Goal: Task Accomplishment & Management: Use online tool/utility

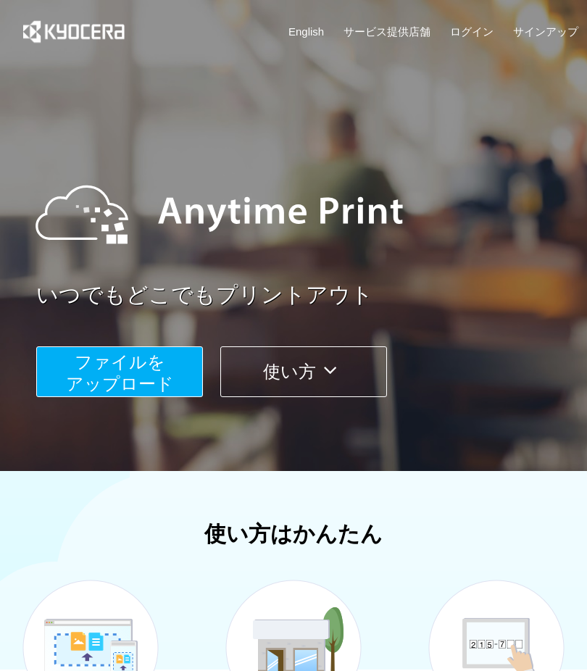
click at [83, 358] on span "ファイルを ​​アップロード" at bounding box center [120, 372] width 108 height 41
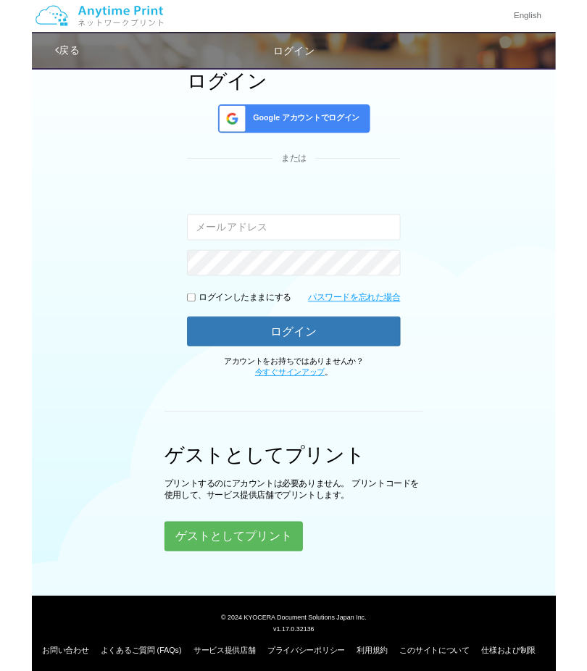
scroll to position [190, 0]
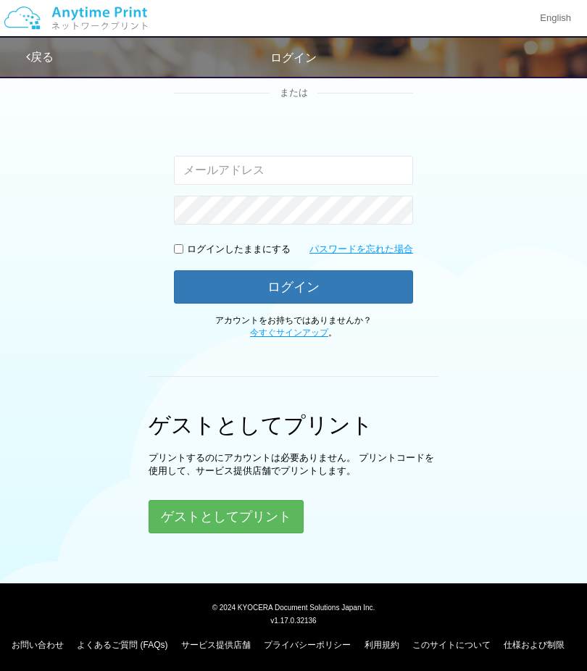
click at [198, 514] on button "ゲストとしてプリント" at bounding box center [225, 516] width 155 height 33
click at [175, 511] on button "ゲストとしてプリント" at bounding box center [225, 516] width 155 height 33
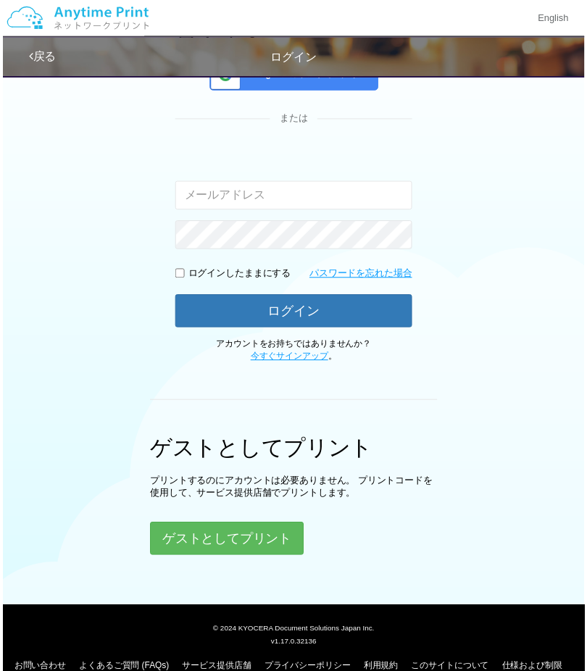
scroll to position [167, 0]
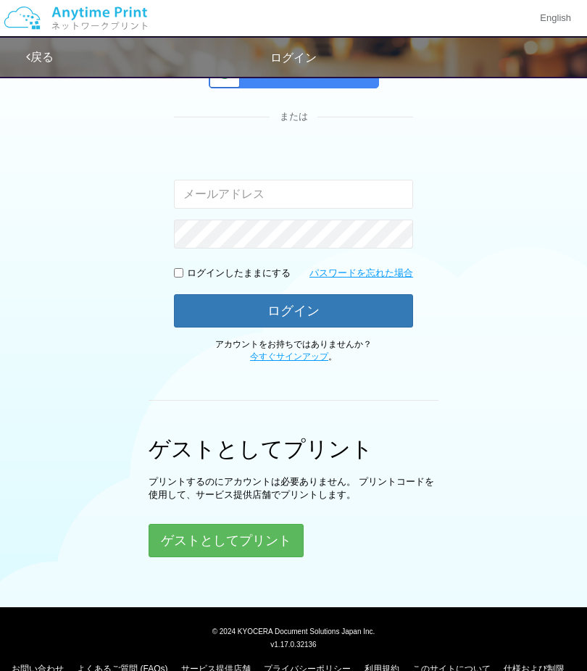
click at [194, 532] on button "ゲストとしてプリント" at bounding box center [225, 540] width 155 height 33
click at [202, 535] on button "ゲストとしてプリント" at bounding box center [225, 540] width 155 height 33
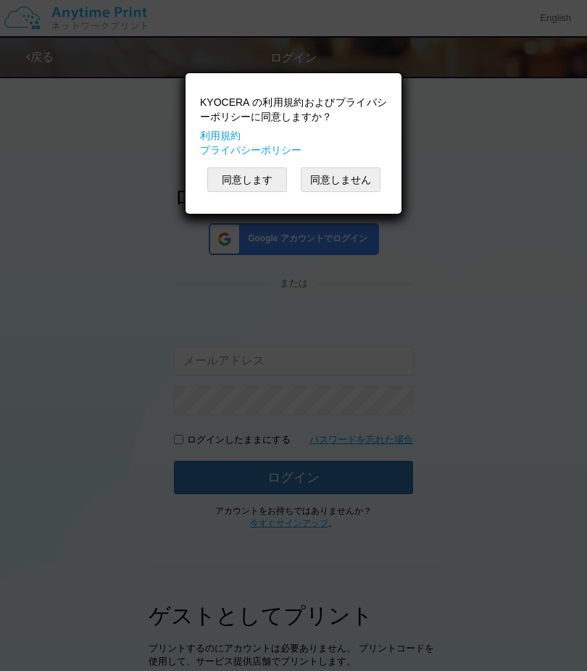
click at [232, 172] on button "同意します" at bounding box center [247, 179] width 80 height 25
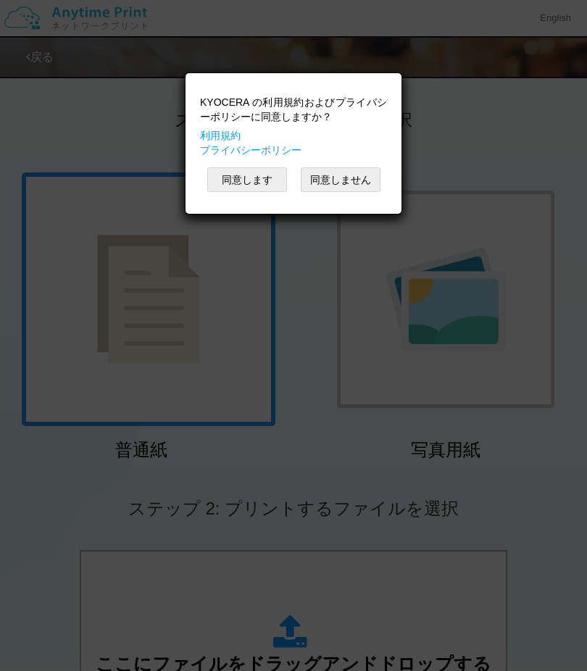
click at [227, 180] on button "同意します" at bounding box center [247, 179] width 80 height 25
click at [226, 178] on div "KYOCERA の利用規約およびプライバシーポリシーに同意しますか？ 利用規約 プライバシーポリシー 同意します 同意しません" at bounding box center [293, 108] width 217 height 142
click at [225, 176] on button "同意します" at bounding box center [247, 179] width 80 height 25
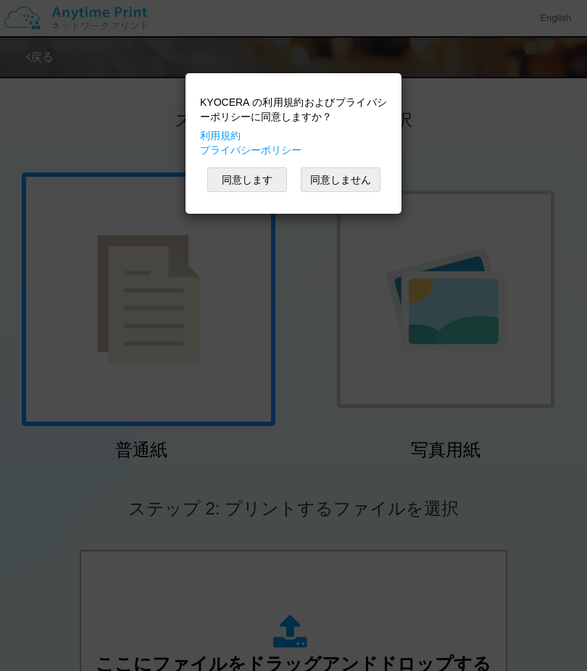
click at [227, 173] on button "同意します" at bounding box center [247, 179] width 80 height 25
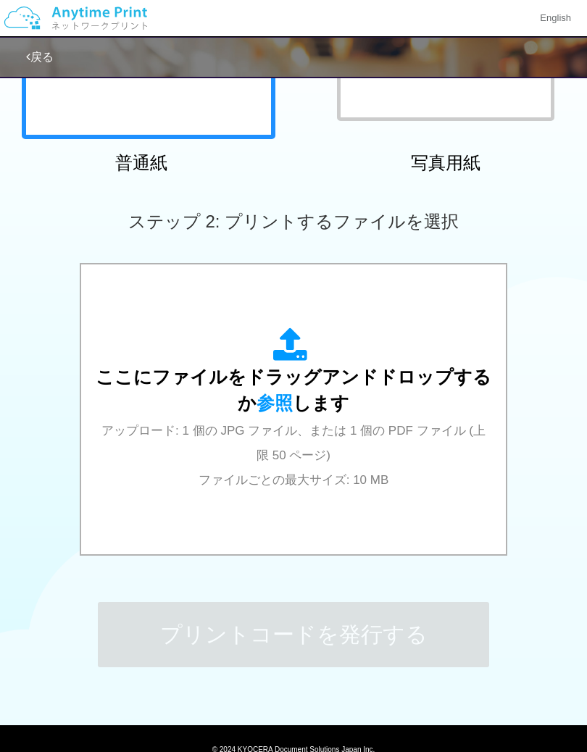
scroll to position [325, 0]
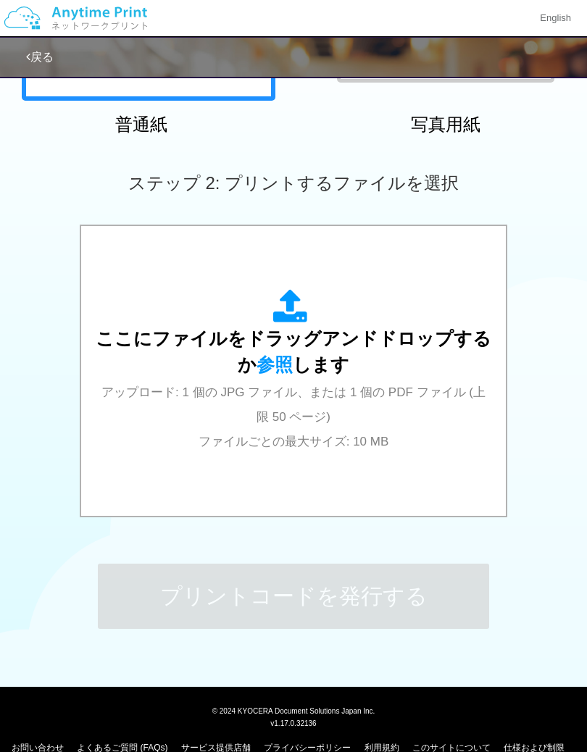
click at [268, 331] on span "ここにファイルをドラッグアンドドロップするか 参照 します" at bounding box center [293, 351] width 395 height 46
click at [219, 361] on div "ここにファイルをドラッグアンドドロップするか 参照 します アップロード: 1 個の JPG ファイル、または 1 個の PDF ファイル (上限 50 ペー…" at bounding box center [293, 371] width 395 height 164
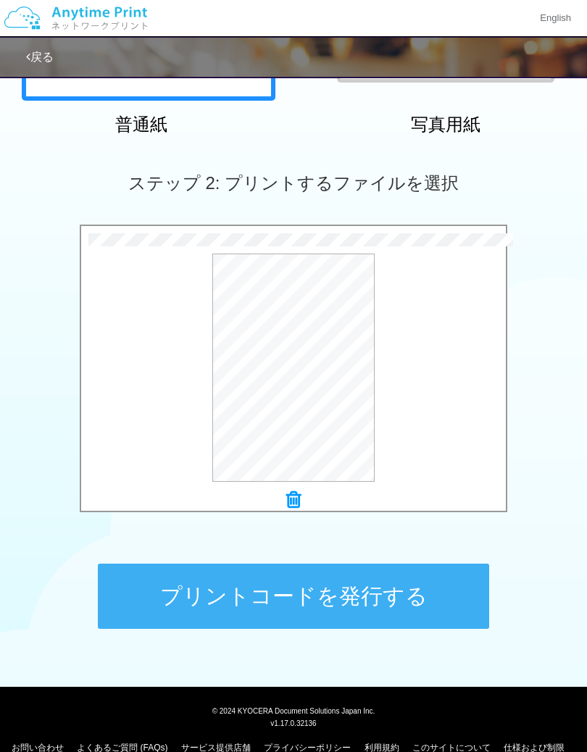
scroll to position [337, 0]
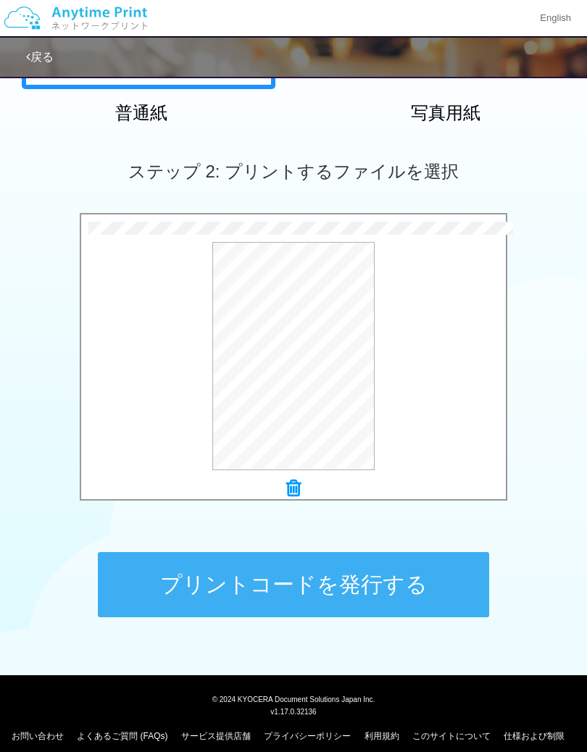
click at [0, 0] on button "プレビュー" at bounding box center [0, 0] width 0 height 0
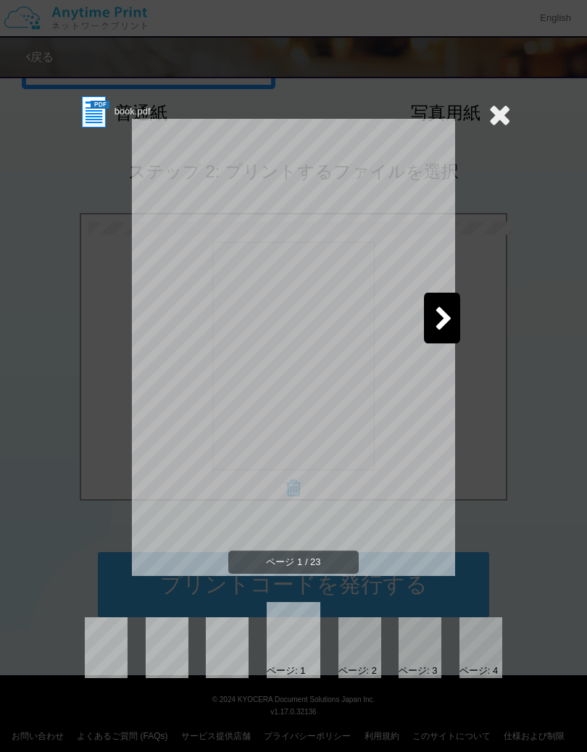
click at [446, 318] on icon at bounding box center [444, 319] width 18 height 25
click at [441, 324] on icon at bounding box center [444, 319] width 18 height 25
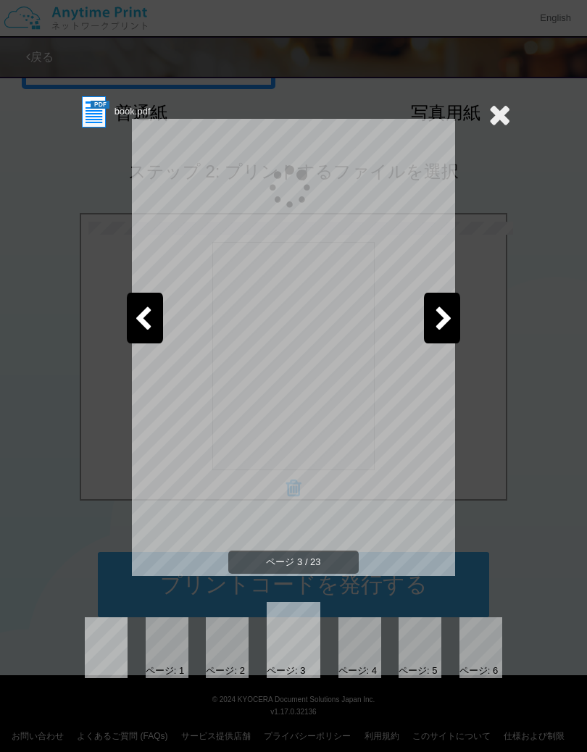
click at [447, 326] on icon at bounding box center [444, 319] width 18 height 25
click at [442, 318] on icon at bounding box center [444, 319] width 18 height 25
click at [442, 324] on icon at bounding box center [444, 319] width 18 height 25
click at [435, 327] on icon at bounding box center [444, 319] width 18 height 25
click at [175, 639] on div at bounding box center [167, 647] width 43 height 61
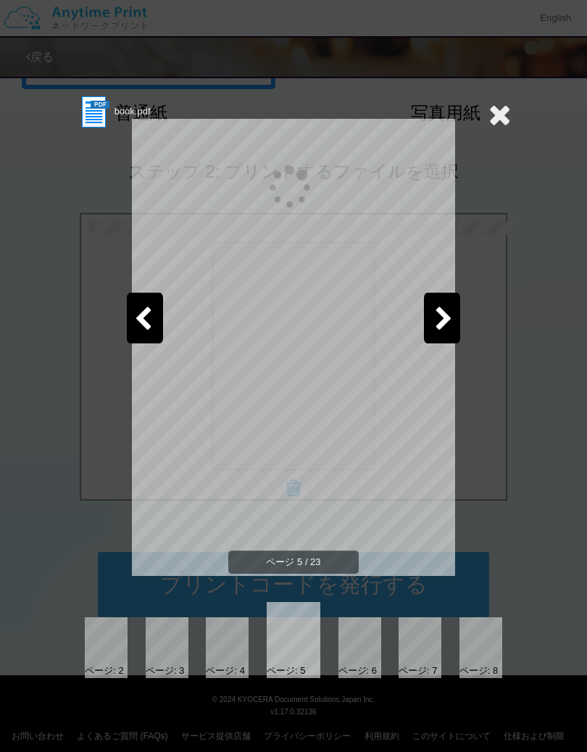
click at [112, 634] on div at bounding box center [106, 647] width 43 height 61
click at [225, 650] on div at bounding box center [227, 647] width 43 height 61
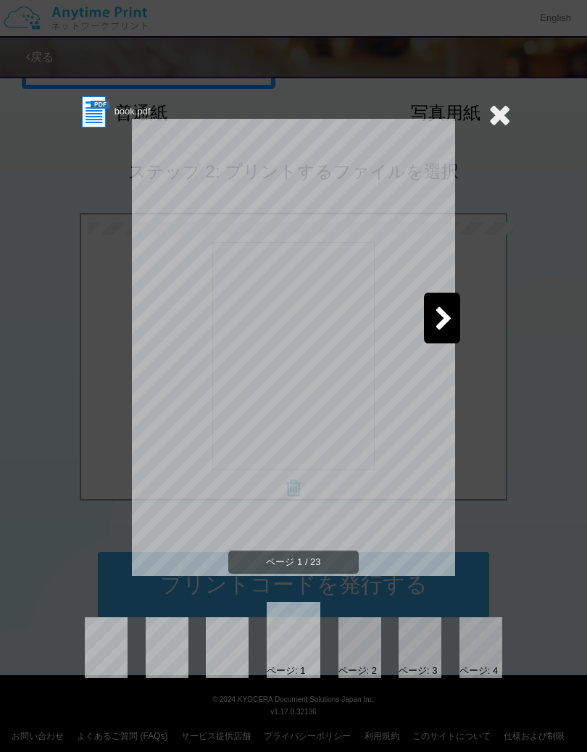
click at [500, 126] on icon at bounding box center [499, 114] width 22 height 29
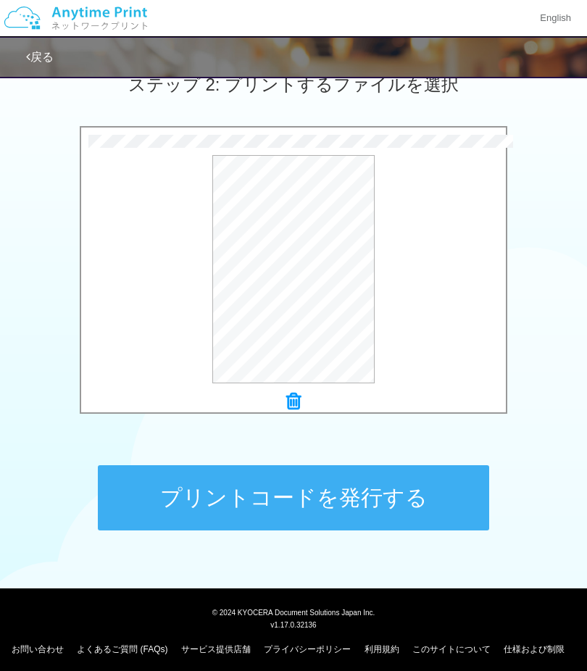
scroll to position [430, 0]
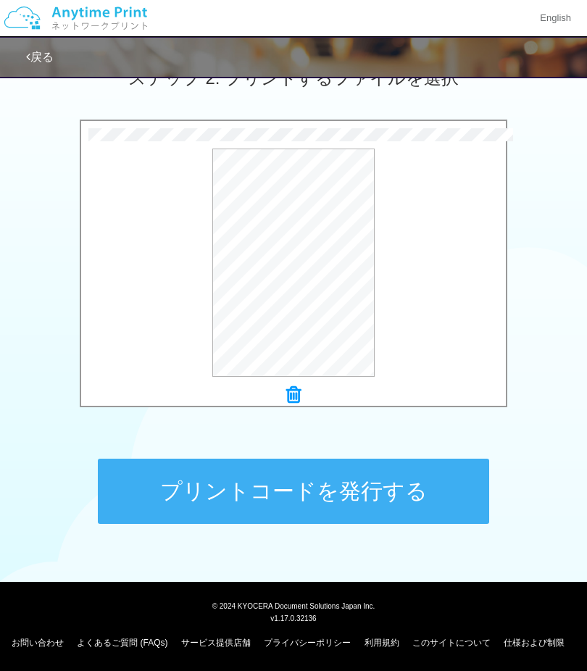
click at [0, 0] on button "プレビュー" at bounding box center [0, 0] width 0 height 0
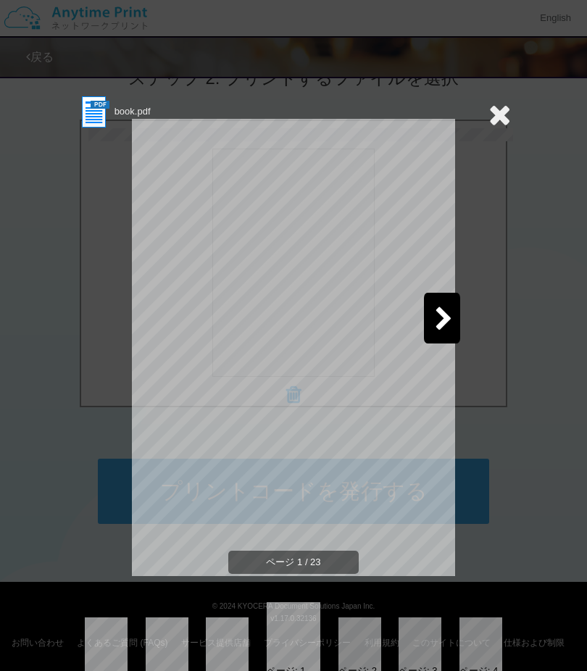
click at [359, 652] on div at bounding box center [359, 647] width 43 height 61
click at [400, 651] on div at bounding box center [419, 647] width 43 height 61
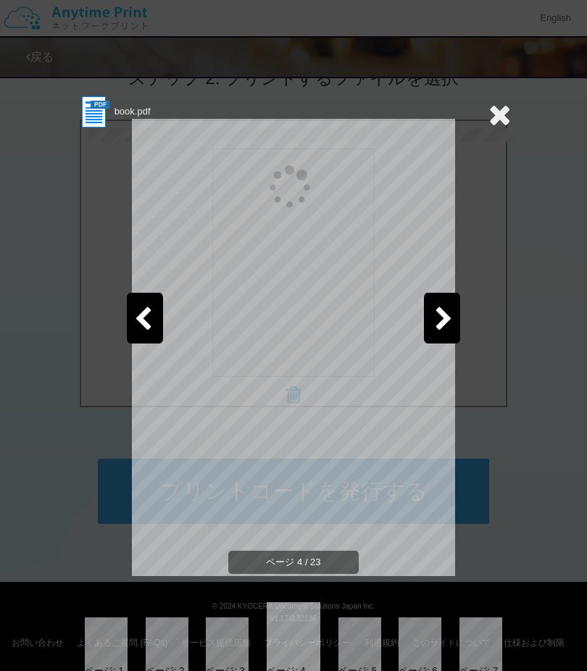
click at [461, 647] on div at bounding box center [480, 647] width 43 height 61
click at [477, 646] on div at bounding box center [480, 647] width 43 height 61
click at [501, 650] on div at bounding box center [480, 647] width 43 height 61
click at [500, 645] on div at bounding box center [480, 647] width 43 height 61
click at [498, 649] on div at bounding box center [480, 647] width 43 height 61
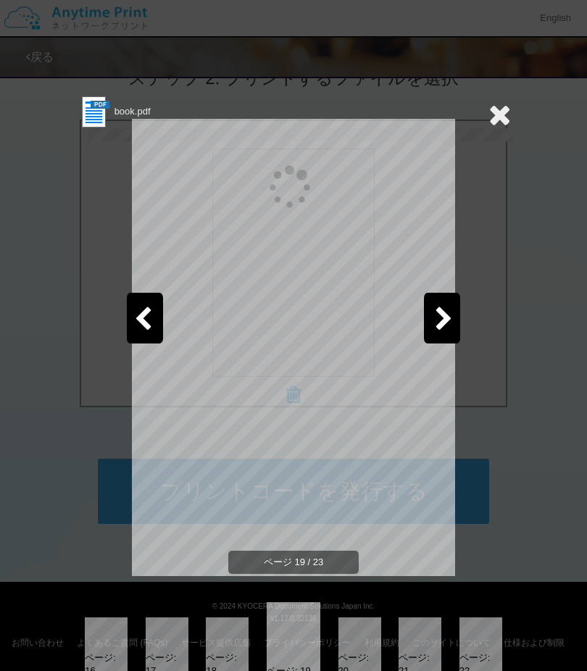
click at [495, 645] on div at bounding box center [480, 647] width 43 height 61
click at [369, 630] on div at bounding box center [359, 647] width 43 height 61
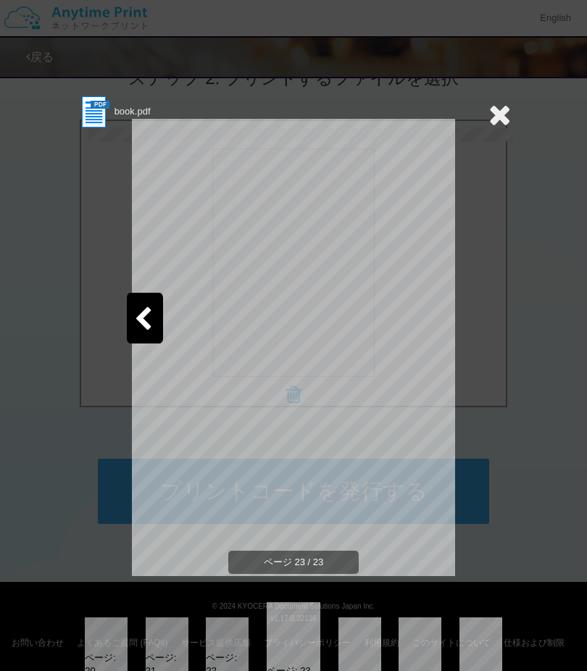
click at [85, 632] on div at bounding box center [106, 647] width 43 height 61
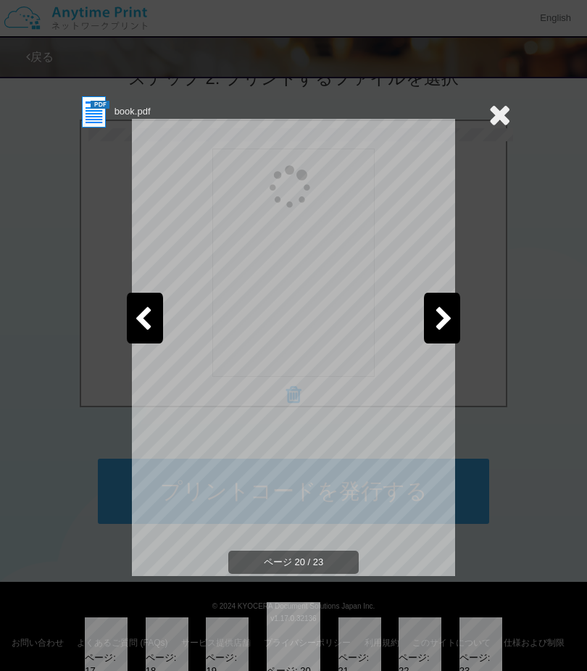
click at [112, 639] on div at bounding box center [106, 647] width 43 height 61
click at [108, 641] on div at bounding box center [106, 647] width 43 height 61
click at [106, 634] on div at bounding box center [106, 647] width 43 height 61
click at [106, 635] on div at bounding box center [106, 647] width 43 height 61
click at [107, 629] on div at bounding box center [106, 647] width 43 height 61
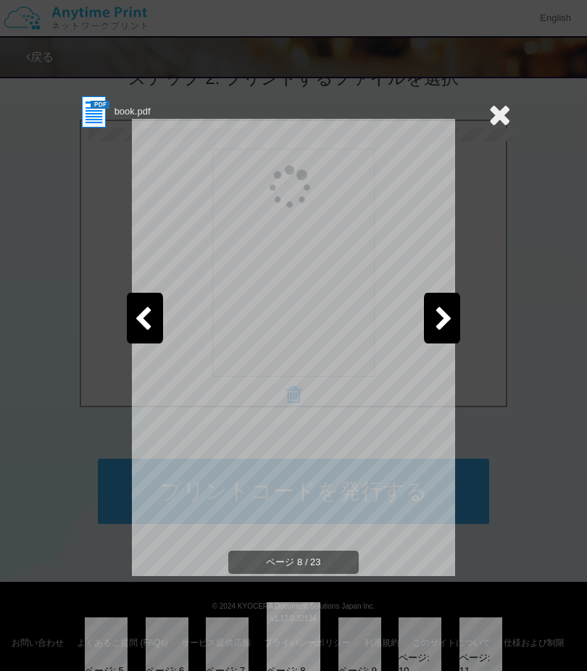
click at [101, 631] on div at bounding box center [106, 647] width 43 height 61
click at [108, 634] on div at bounding box center [106, 647] width 43 height 61
click at [218, 628] on div at bounding box center [227, 647] width 43 height 61
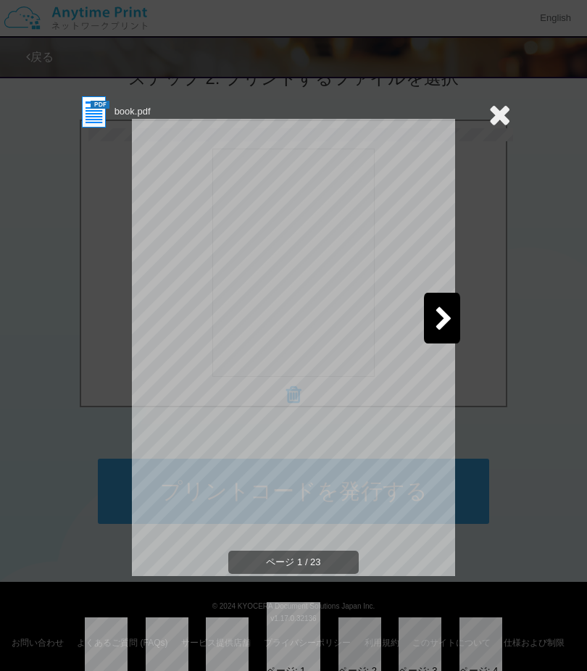
click at [490, 112] on icon at bounding box center [499, 114] width 22 height 29
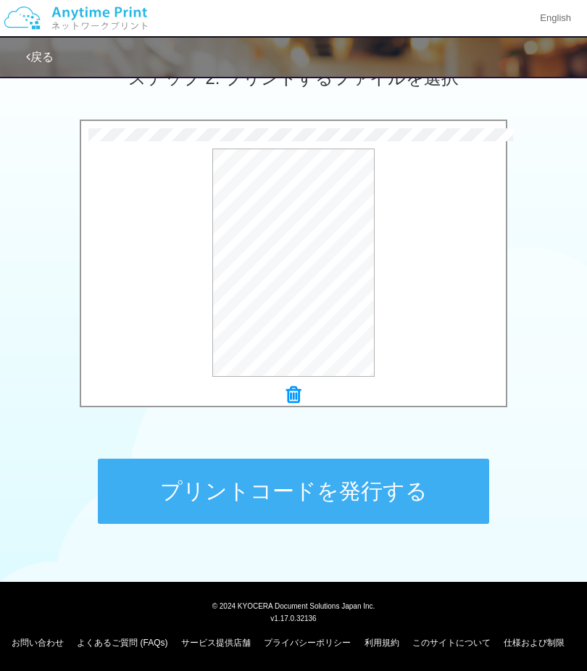
scroll to position [411, 0]
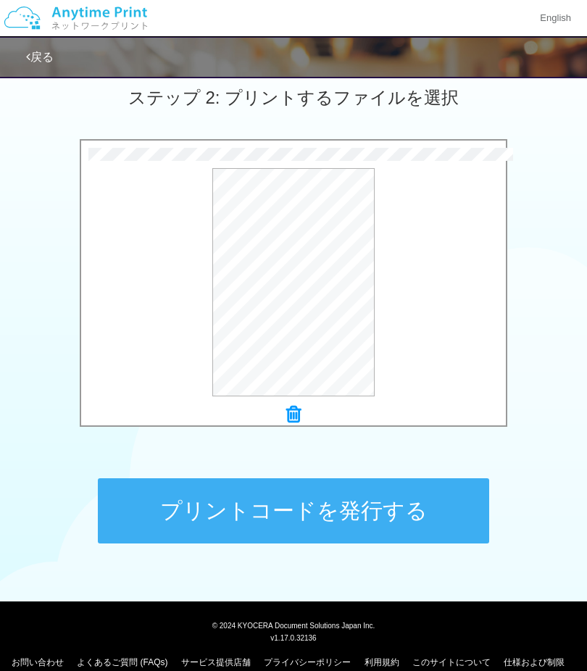
click at [265, 511] on button "プリントコードを発行する" at bounding box center [293, 510] width 391 height 65
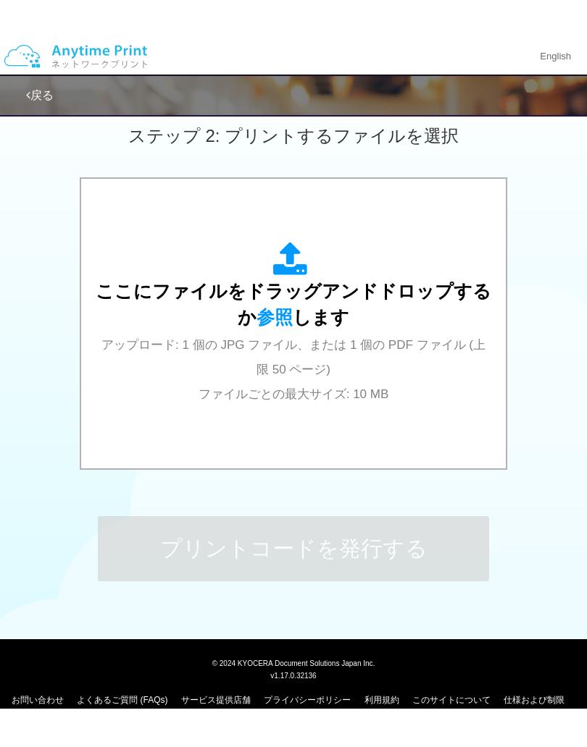
scroll to position [0, 0]
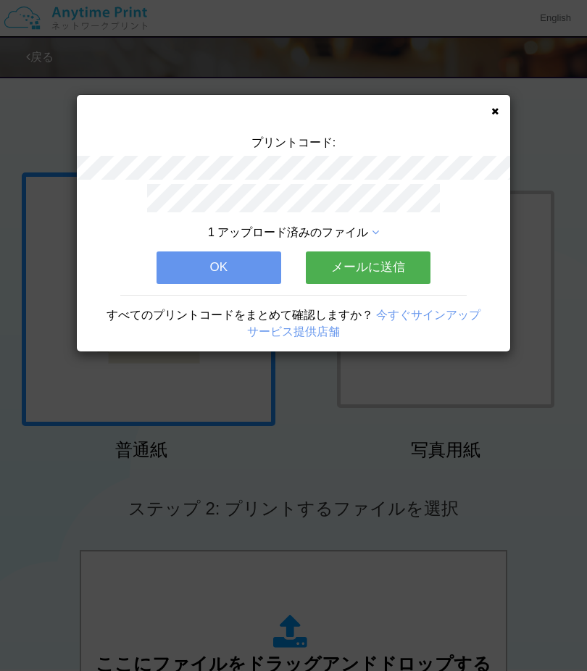
click at [206, 271] on button "OK" at bounding box center [218, 267] width 125 height 32
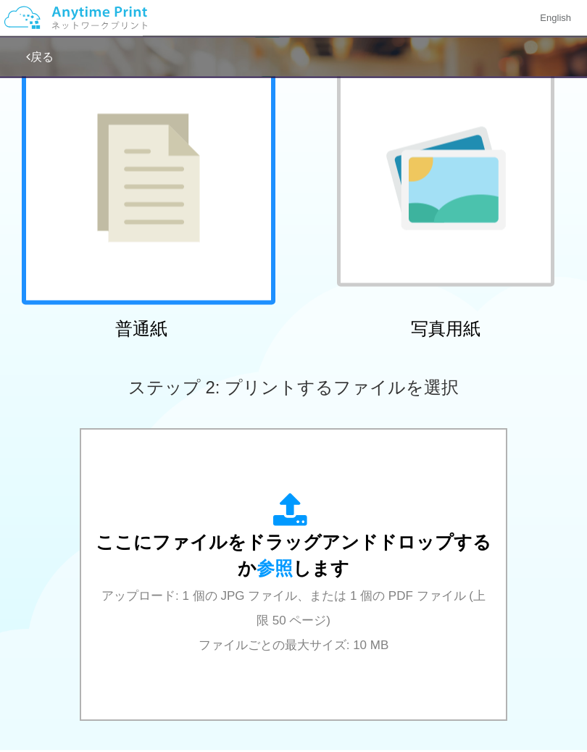
scroll to position [122, 0]
click at [251, 558] on div "ここにファイルをドラッグアンドドロップするか 参照 します アップロード: 1 個の JPG ファイル、または 1 個の PDF ファイル (上限 50 ペー…" at bounding box center [293, 574] width 395 height 164
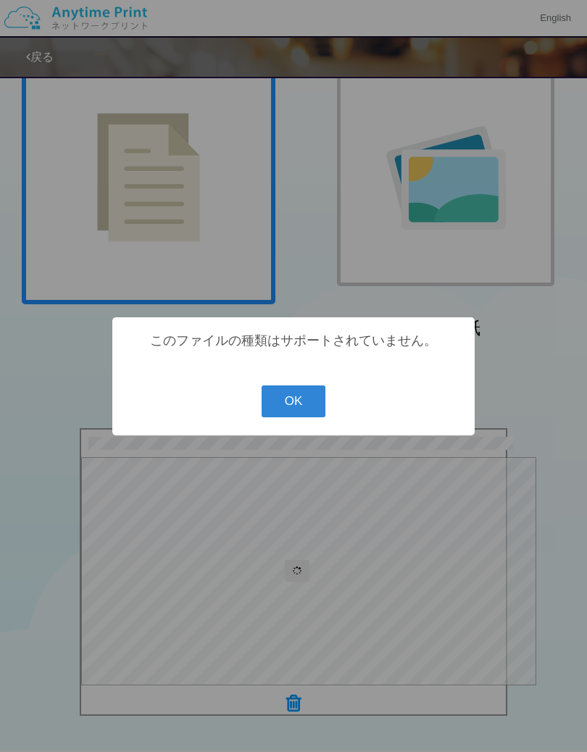
click at [271, 404] on button "OK" at bounding box center [293, 401] width 64 height 32
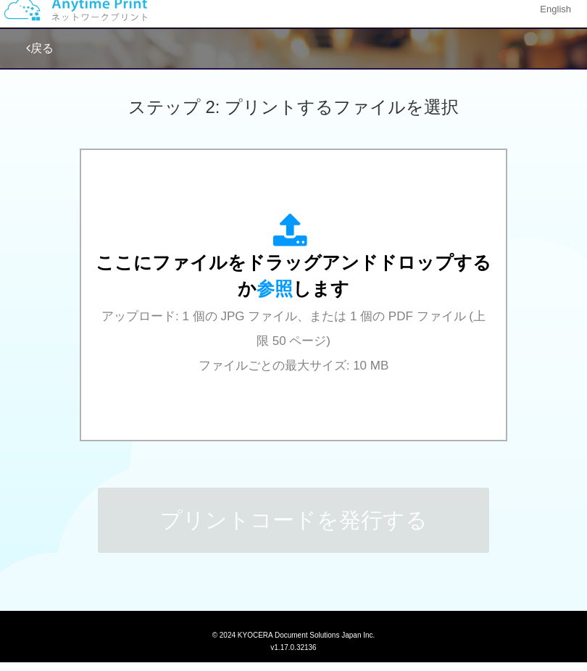
scroll to position [401, 0]
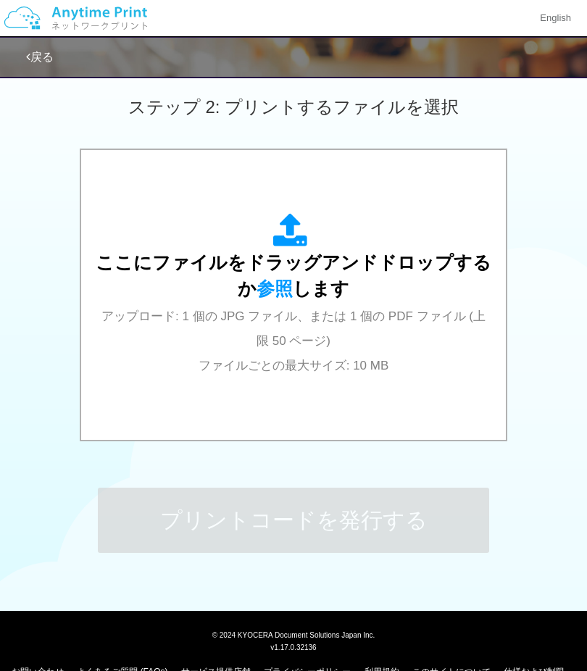
click at [217, 282] on div "ここにファイルをドラッグアンドドロップするか 参照 します アップロード: 1 個の JPG ファイル、または 1 個の PDF ファイル (上限 50 ペー…" at bounding box center [293, 295] width 395 height 164
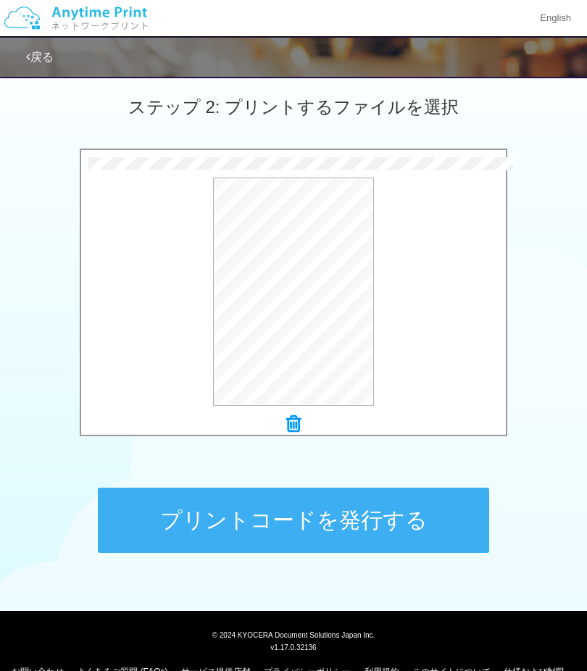
click at [0, 0] on button "プレビュー" at bounding box center [0, 0] width 0 height 0
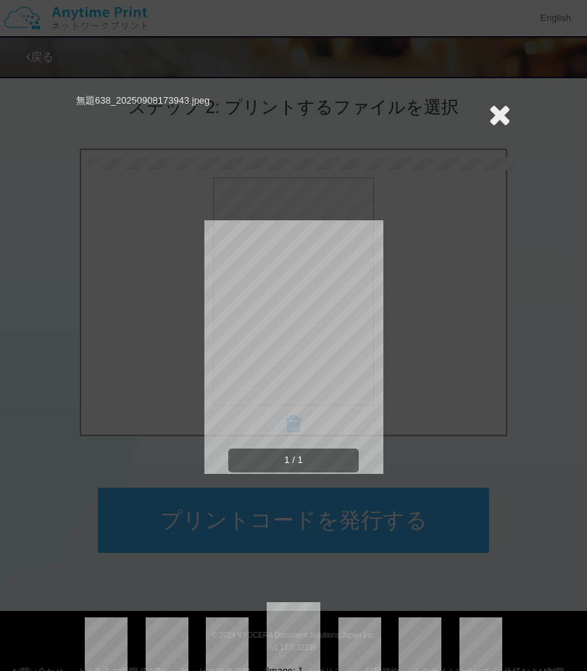
scroll to position [0, 0]
click at [501, 101] on icon at bounding box center [499, 114] width 22 height 29
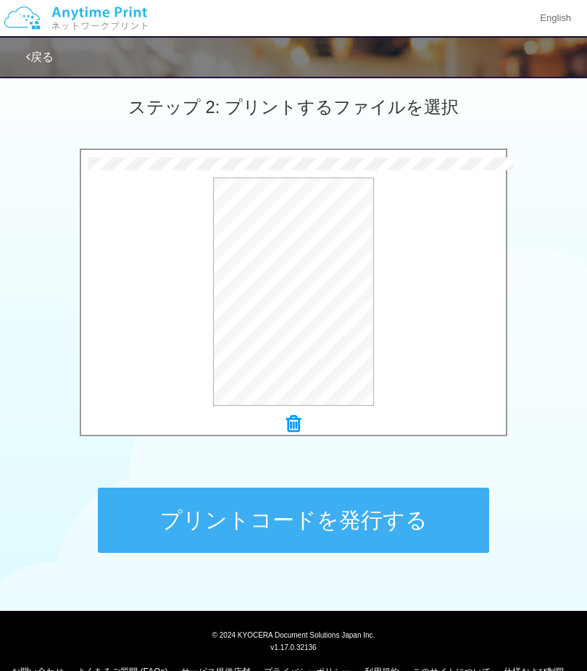
click at [205, 510] on button "プリントコードを発行する" at bounding box center [293, 519] width 391 height 65
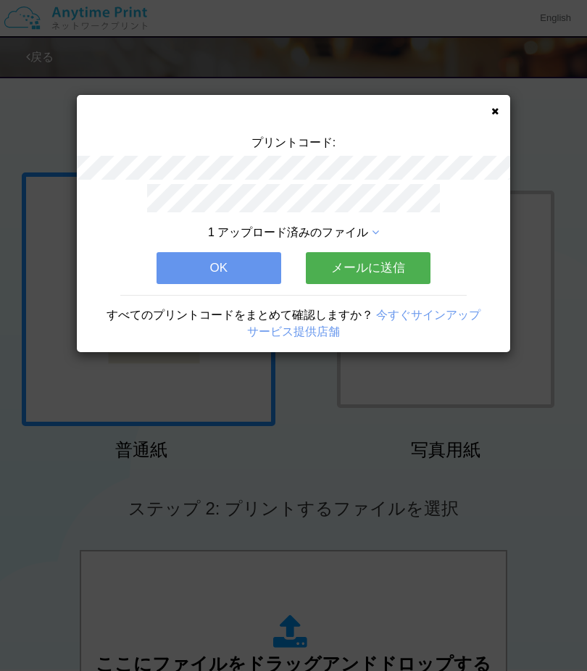
click at [182, 268] on button "OK" at bounding box center [218, 268] width 125 height 32
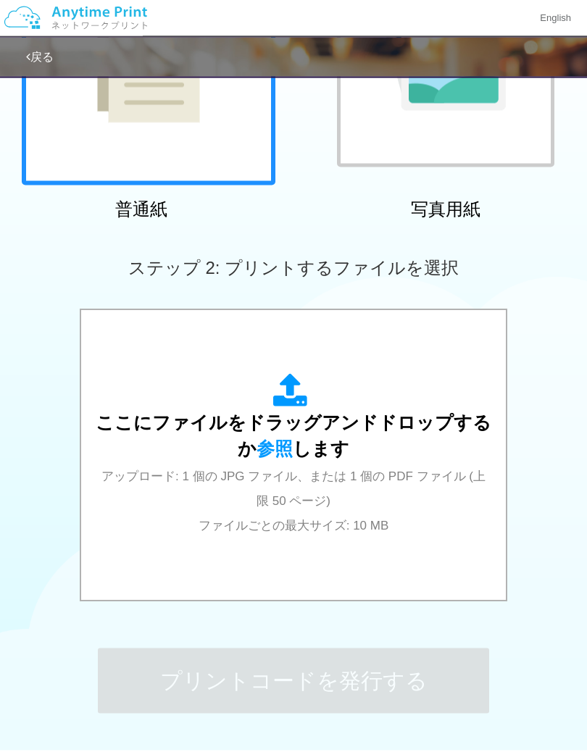
scroll to position [261, 0]
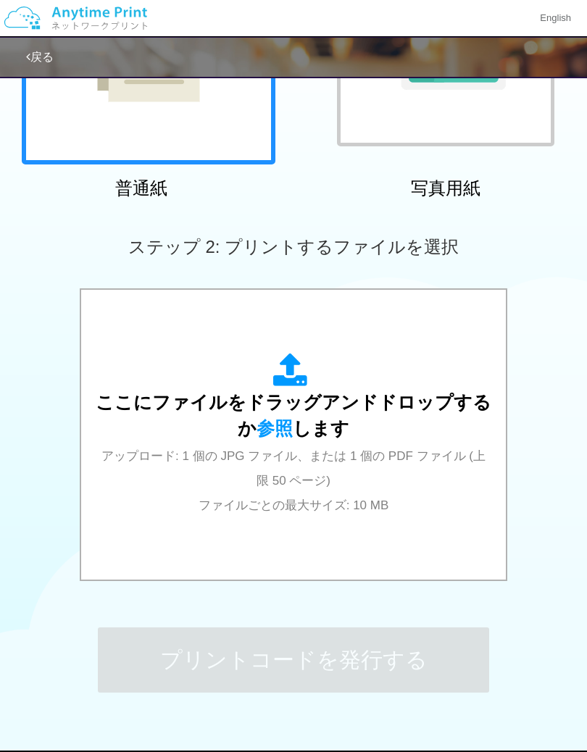
click at [190, 449] on span "アップロード: 1 個の JPG ファイル、または 1 個の PDF ファイル (上限 50 ページ) ファイルごとの最大サイズ: 10 MB" at bounding box center [293, 481] width 384 height 64
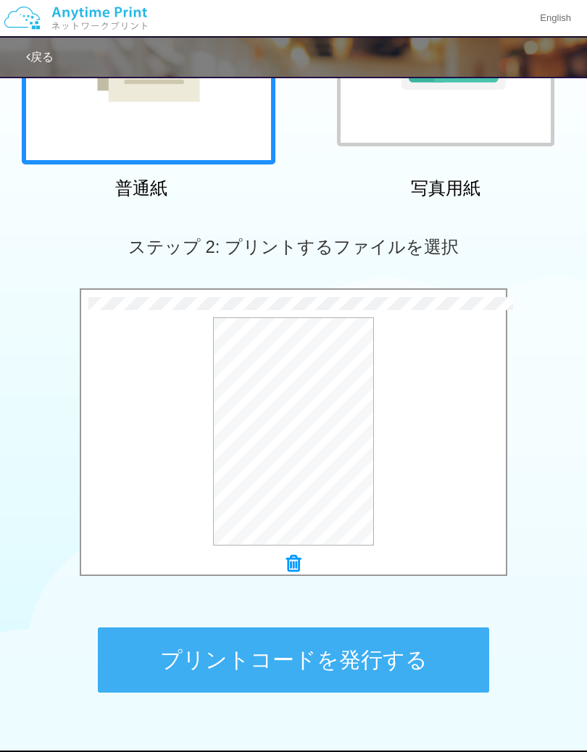
click at [214, 659] on button "プリントコードを発行する" at bounding box center [293, 659] width 391 height 65
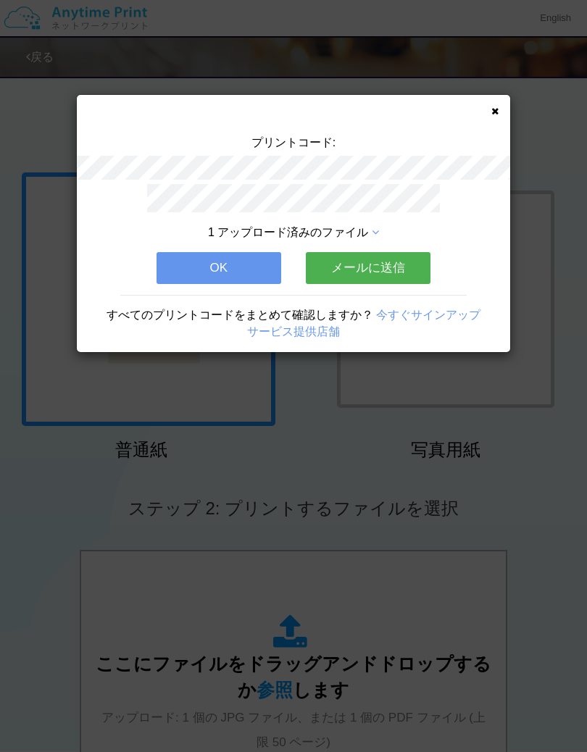
click at [193, 266] on button "OK" at bounding box center [218, 268] width 125 height 32
